Goal: Task Accomplishment & Management: Use online tool/utility

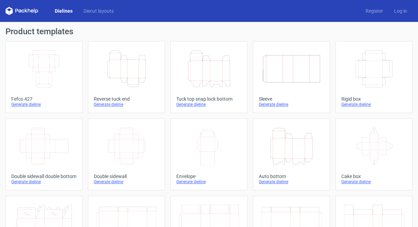
click at [189, 102] on div "Generate dieline" at bounding box center [208, 104] width 65 height 5
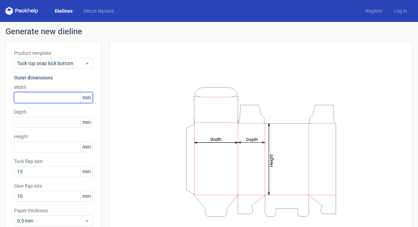
click at [54, 98] on input "text" at bounding box center [53, 97] width 79 height 11
